Goal: Task Accomplishment & Management: Complete application form

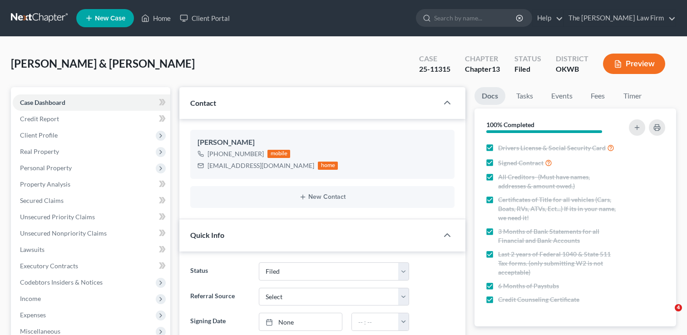
select select "2"
click at [41, 15] on link at bounding box center [40, 18] width 58 height 16
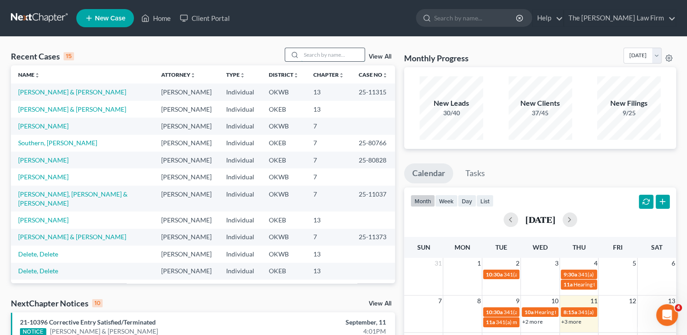
click at [320, 55] on input "search" at bounding box center [333, 54] width 64 height 13
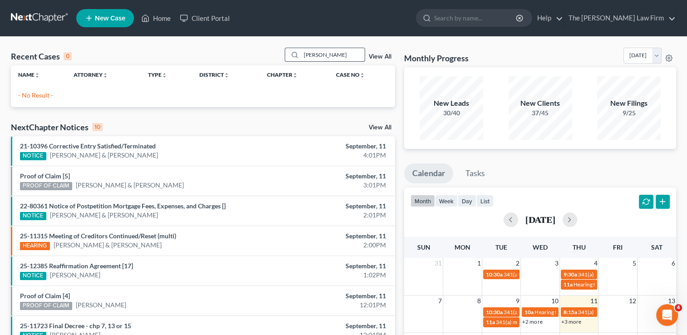
drag, startPoint x: 322, startPoint y: 55, endPoint x: 299, endPoint y: 55, distance: 22.3
click at [299, 55] on div "smtih" at bounding box center [325, 55] width 81 height 14
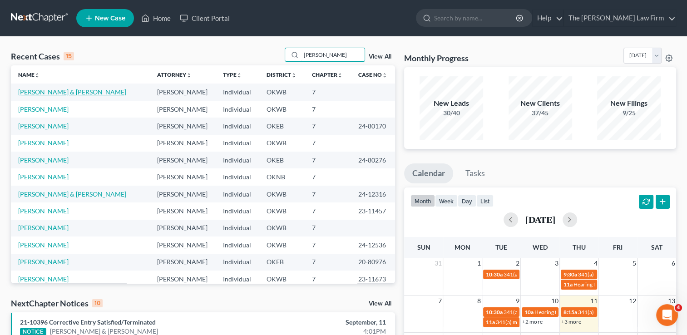
type input "smith"
click at [71, 93] on link "Smith, Justin & Brittney" at bounding box center [72, 92] width 108 height 8
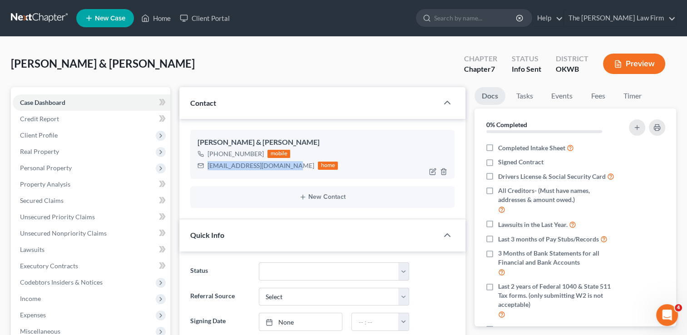
drag, startPoint x: 208, startPoint y: 166, endPoint x: 285, endPoint y: 172, distance: 77.9
click at [285, 172] on div "Justin & Brittney Smith +1 (405) 567-5914 mobile brittneysmith6@icloud.com home" at bounding box center [322, 154] width 264 height 49
drag, startPoint x: 285, startPoint y: 172, endPoint x: 247, endPoint y: 166, distance: 38.5
copy div "brittneysmith6@icloud.com"
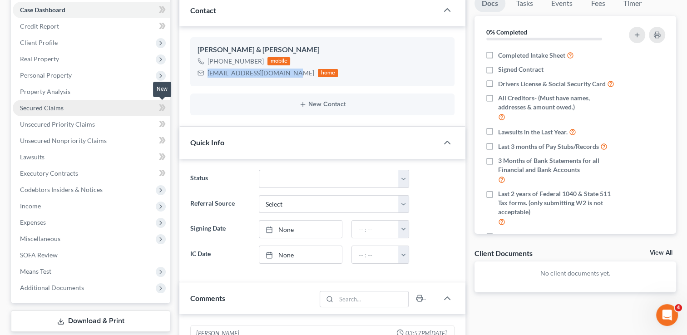
scroll to position [91, 0]
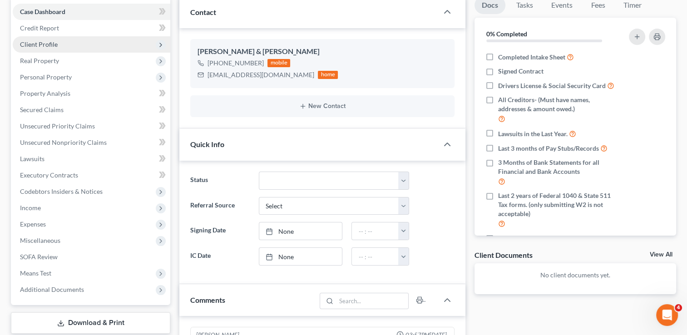
click at [56, 46] on span "Client Profile" at bounding box center [92, 44] width 158 height 16
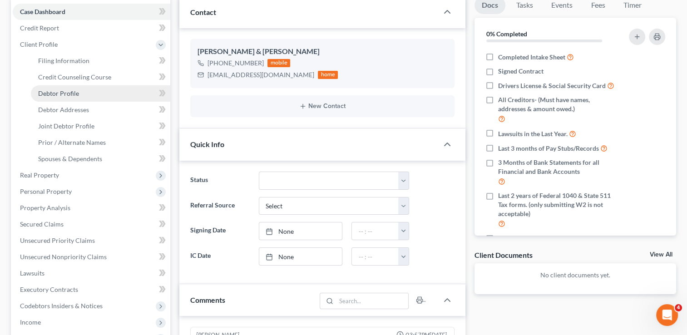
click at [72, 93] on span "Debtor Profile" at bounding box center [58, 93] width 41 height 8
select select "1"
select select "2"
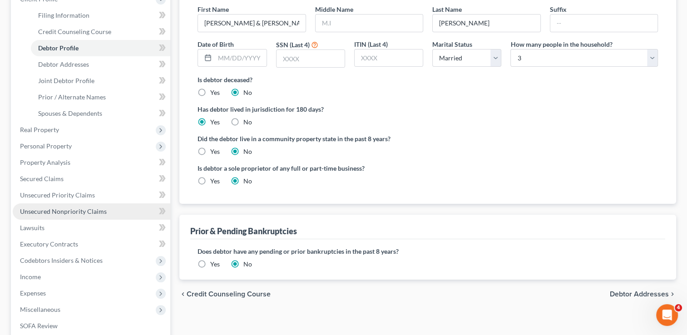
scroll to position [261, 0]
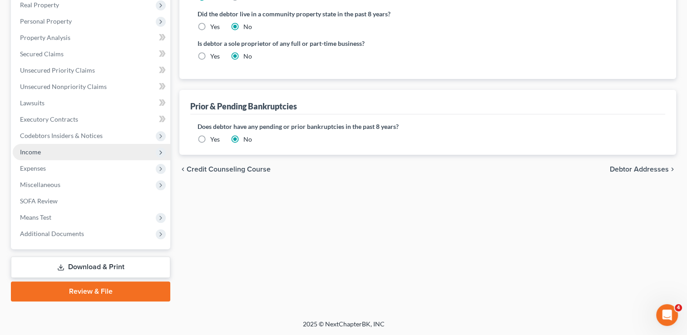
click at [47, 148] on span "Income" at bounding box center [92, 152] width 158 height 16
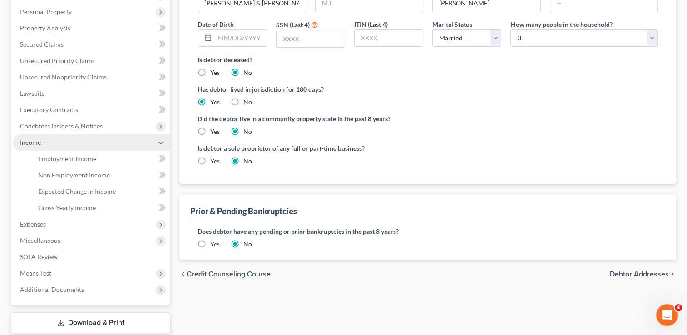
scroll to position [147, 0]
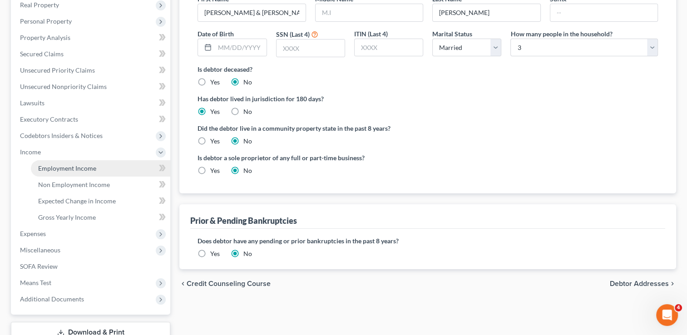
click at [74, 165] on span "Employment Income" at bounding box center [67, 168] width 58 height 8
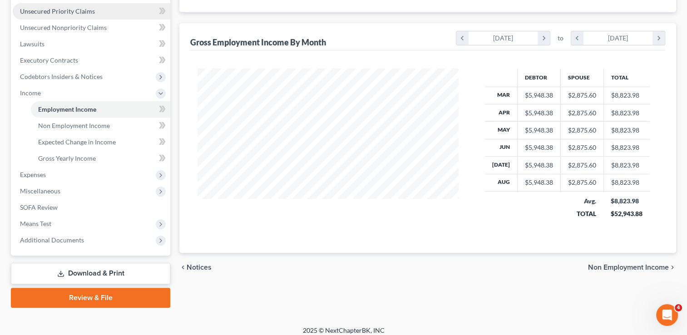
scroll to position [212, 0]
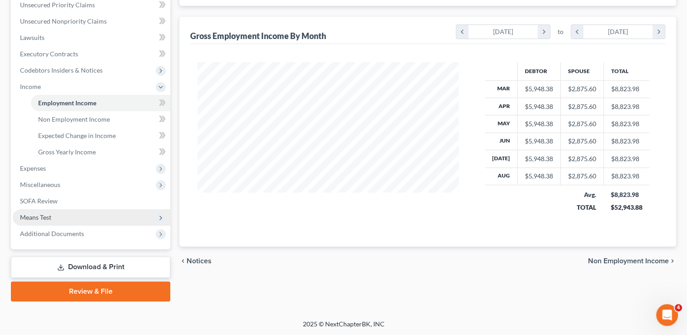
click at [42, 216] on span "Means Test" at bounding box center [35, 217] width 31 height 8
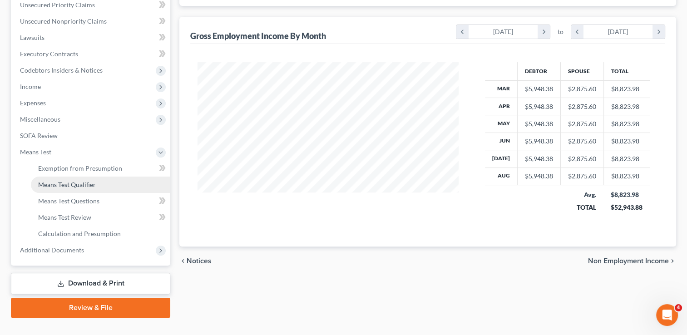
click at [85, 186] on span "Means Test Qualifier" at bounding box center [67, 185] width 58 height 8
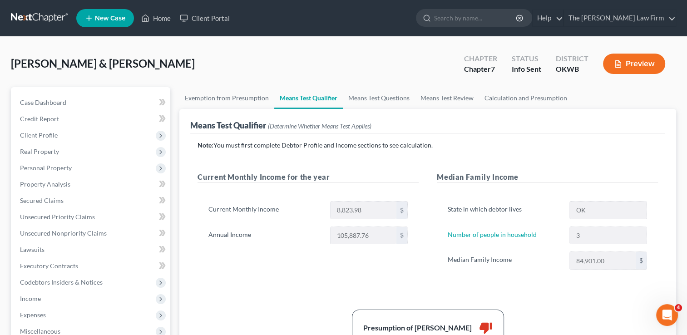
click at [307, 263] on div "Current Monthly Income for the year Current Monthly Income 8,823.98 $ Annual In…" at bounding box center [307, 230] width 239 height 116
click at [38, 15] on link at bounding box center [40, 18] width 58 height 16
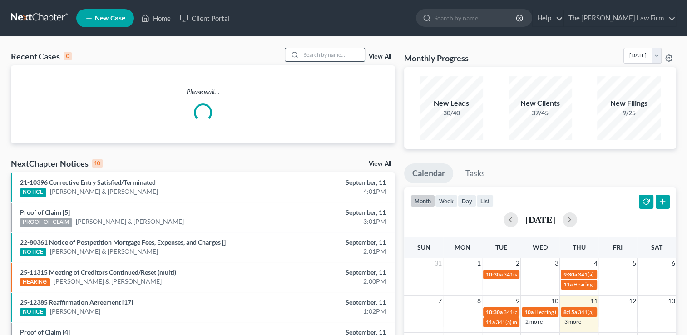
click at [329, 54] on input "search" at bounding box center [333, 54] width 64 height 13
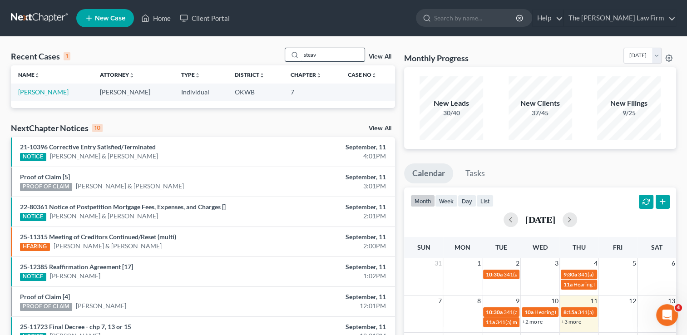
drag, startPoint x: 323, startPoint y: 52, endPoint x: 302, endPoint y: 53, distance: 21.4
click at [304, 53] on input "steav" at bounding box center [333, 54] width 64 height 13
type input "s"
